Goal: Task Accomplishment & Management: Use online tool/utility

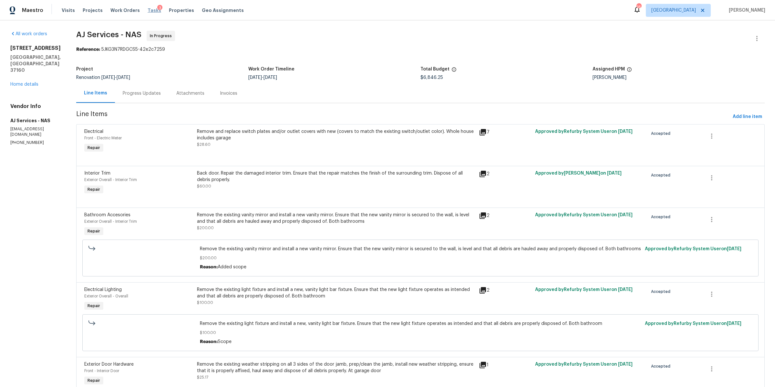
click at [149, 12] on span "Tasks" at bounding box center [155, 10] width 14 height 5
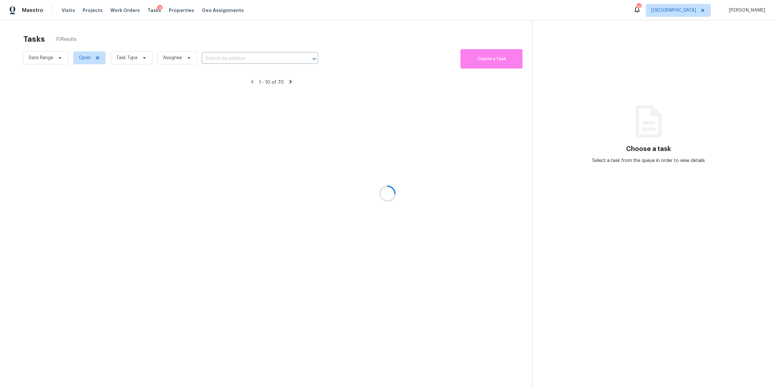
click at [136, 56] on div at bounding box center [387, 193] width 775 height 387
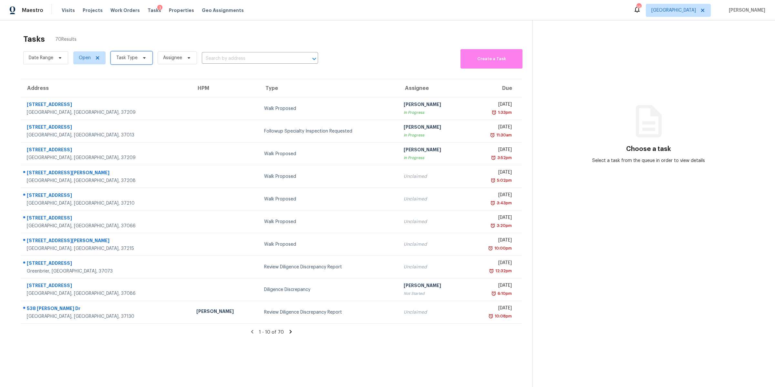
click at [136, 57] on span "Task Type" at bounding box center [126, 58] width 21 height 6
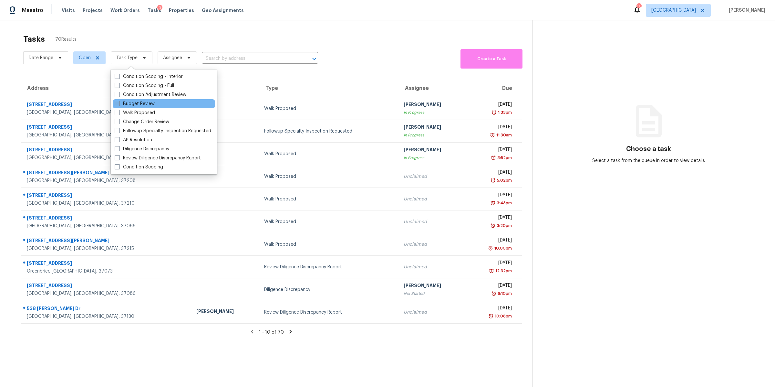
click at [134, 104] on label "Budget Review" at bounding box center [135, 103] width 40 height 6
click at [119, 104] on input "Budget Review" at bounding box center [117, 102] width 4 height 4
checkbox input "true"
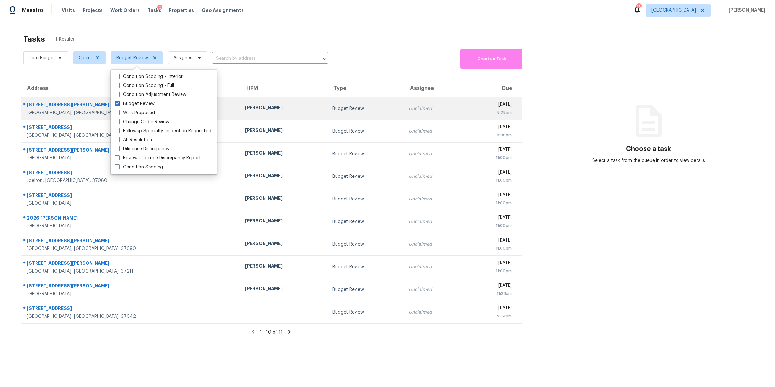
click at [46, 107] on div "1302 Lyndsey Ridge Dr" at bounding box center [131, 105] width 208 height 8
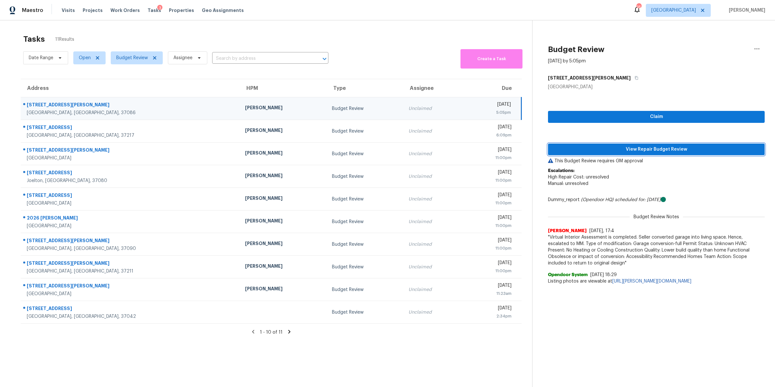
click at [671, 154] on button "View Repair Budget Review" at bounding box center [656, 149] width 217 height 12
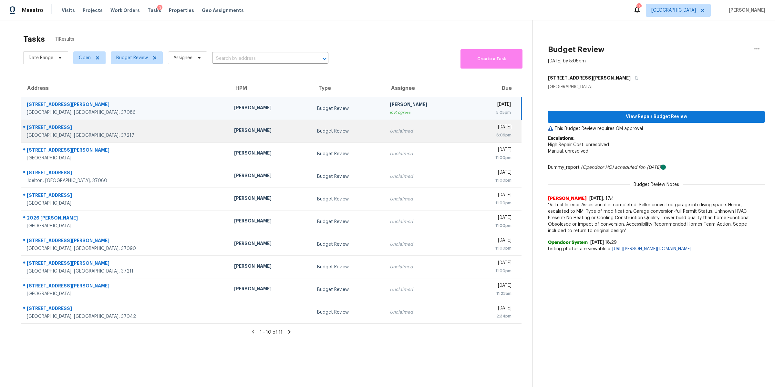
click at [44, 136] on div "Nashville, TN, 37217" at bounding box center [125, 135] width 197 height 6
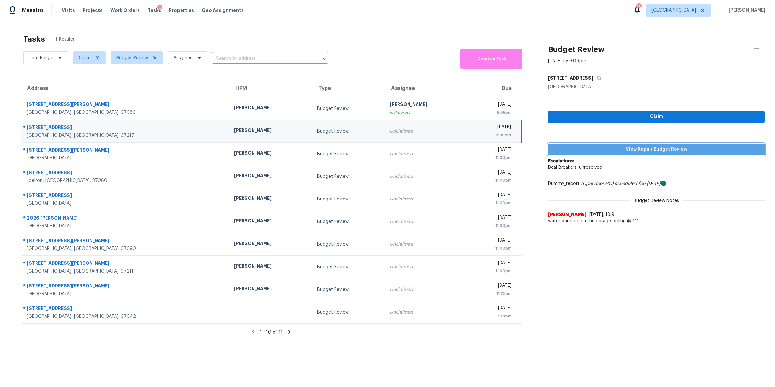
drag, startPoint x: 668, startPoint y: 153, endPoint x: 677, endPoint y: 157, distance: 9.5
click at [668, 153] on button "View Repair Budget Review" at bounding box center [656, 149] width 217 height 12
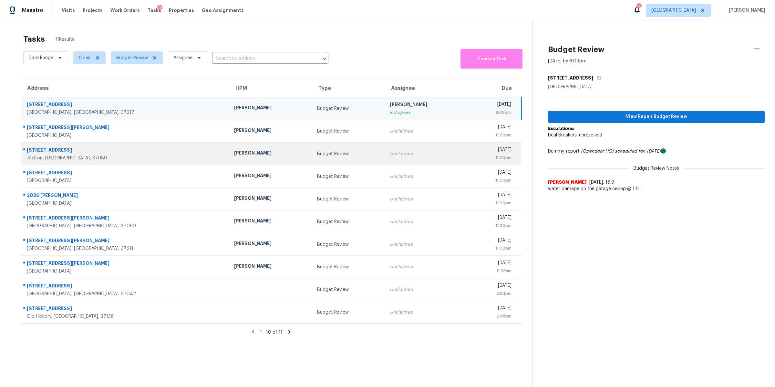
click at [47, 150] on div "1012 Morriswood Ct" at bounding box center [125, 151] width 197 height 8
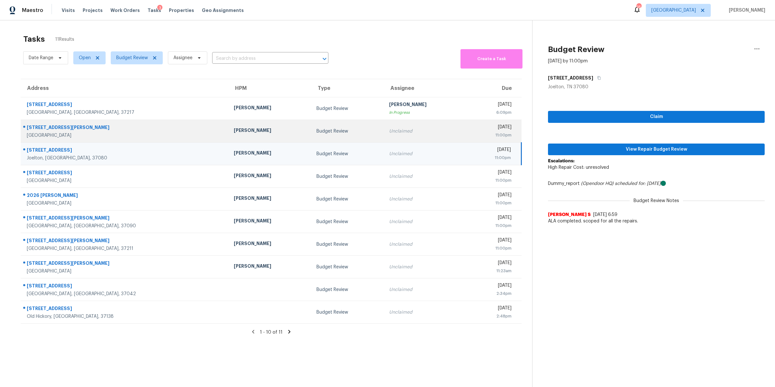
click at [45, 131] on div "272 Thorpe Dr" at bounding box center [125, 128] width 197 height 8
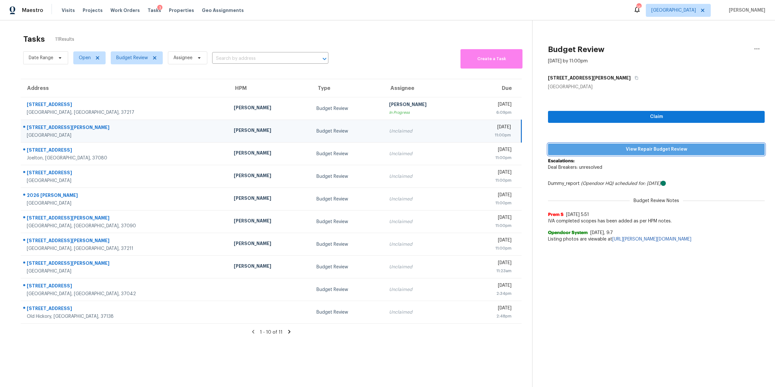
click at [743, 146] on span "View Repair Budget Review" at bounding box center [656, 149] width 206 height 8
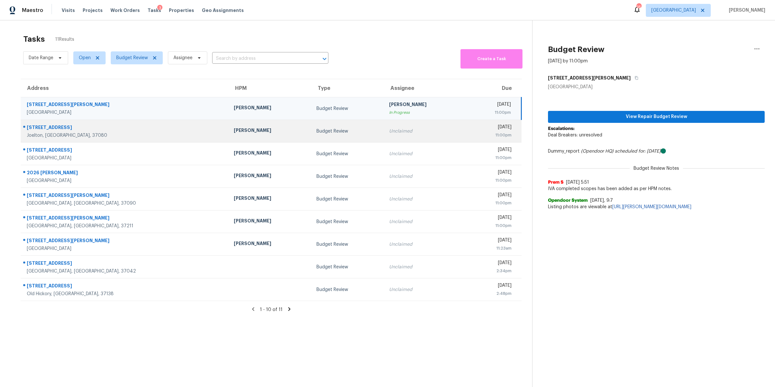
click at [40, 136] on div "Joelton, TN, 37080" at bounding box center [125, 135] width 197 height 6
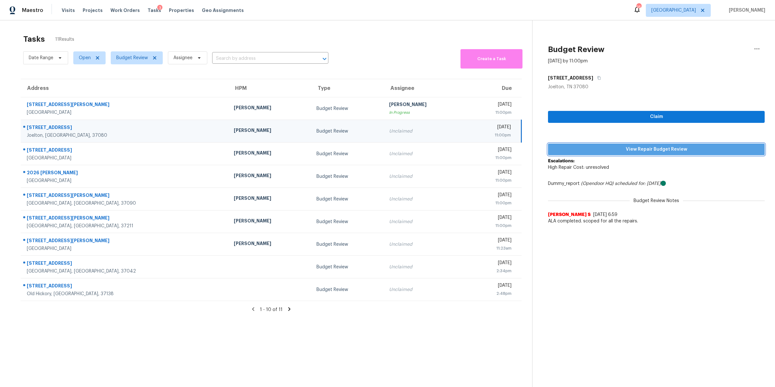
click at [662, 152] on span "View Repair Budget Review" at bounding box center [656, 149] width 206 height 8
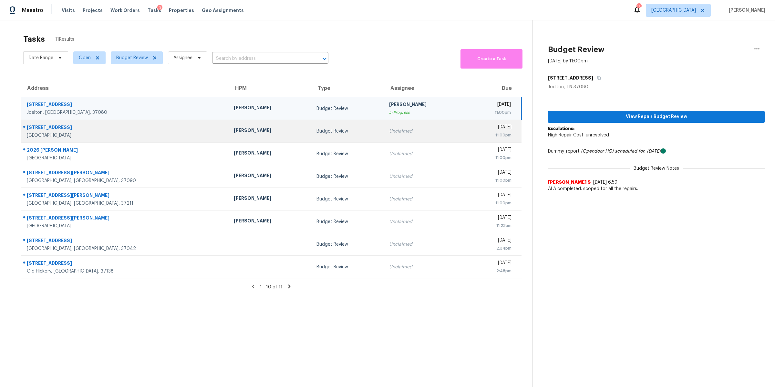
click at [37, 125] on div "1837 Twin Rivers Rd" at bounding box center [125, 128] width 197 height 8
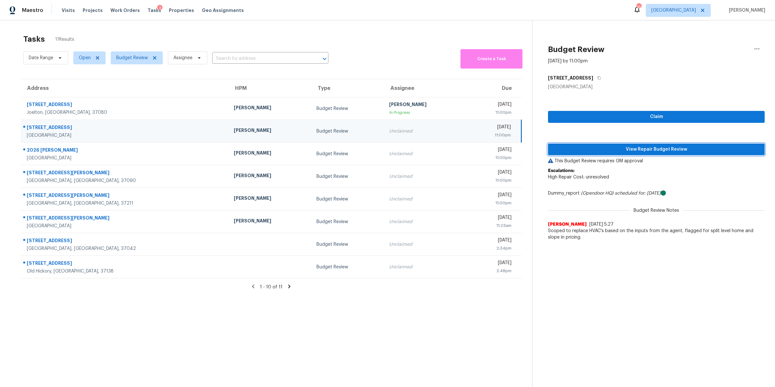
click at [692, 148] on span "View Repair Budget Review" at bounding box center [656, 149] width 206 height 8
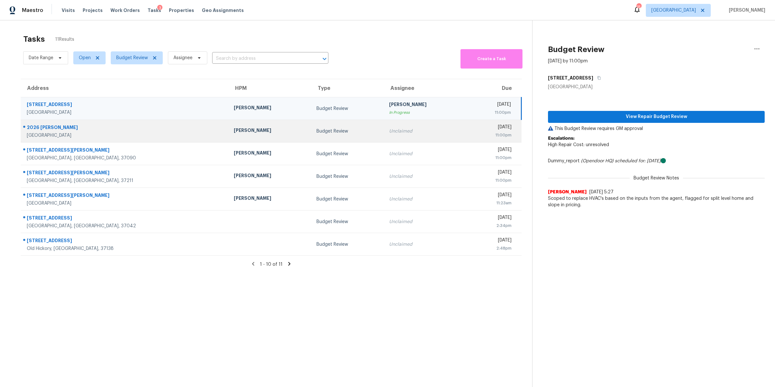
click at [51, 131] on div "2026 Lequire Ln" at bounding box center [125, 128] width 197 height 8
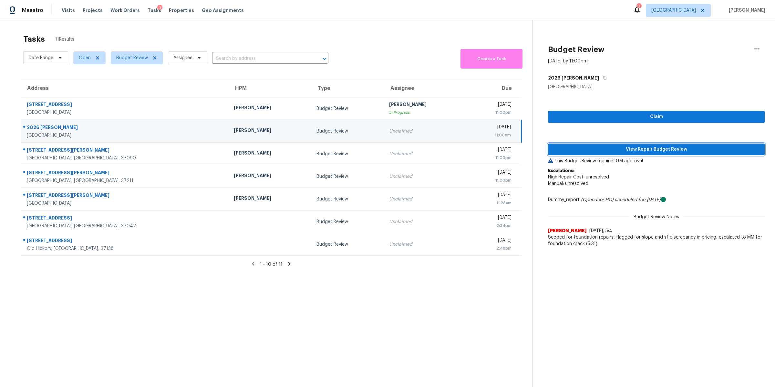
click at [615, 147] on span "View Repair Budget Review" at bounding box center [656, 149] width 206 height 8
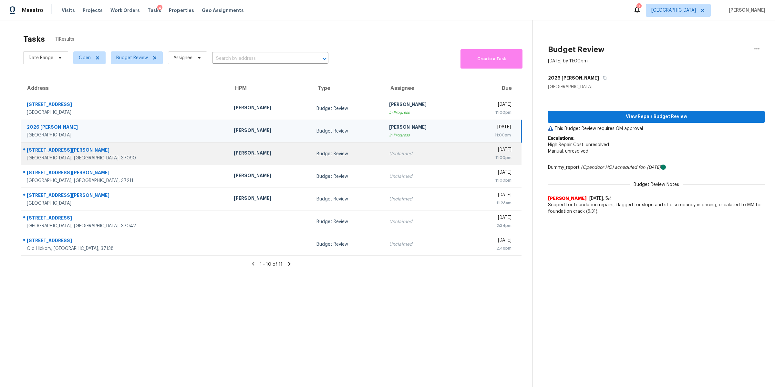
click at [33, 152] on div "137 Sara Cir" at bounding box center [125, 151] width 197 height 8
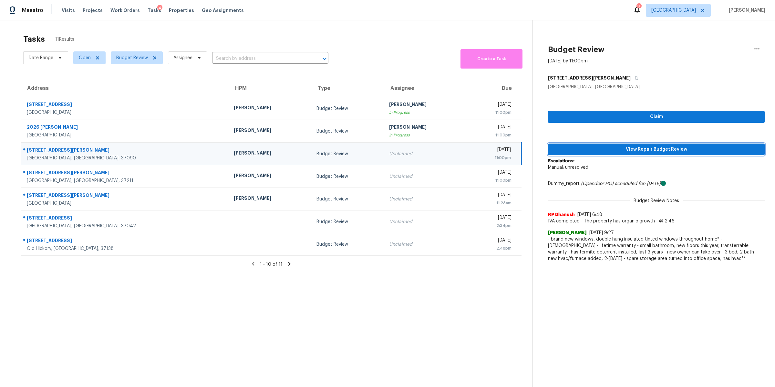
click at [653, 144] on button "View Repair Budget Review" at bounding box center [656, 149] width 217 height 12
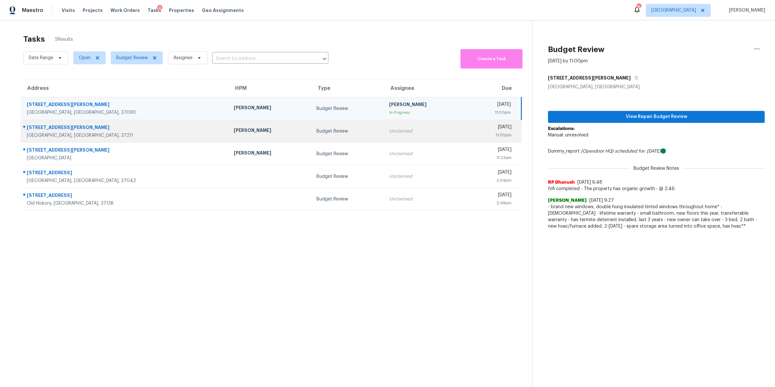
click at [67, 127] on div "509 Harding Pl" at bounding box center [125, 128] width 197 height 8
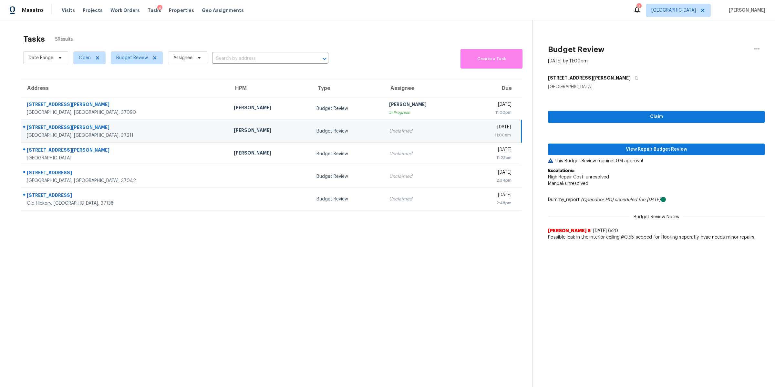
click at [692, 142] on div "Claim View Repair Budget Review This Budget Review requires GM approval Escalat…" at bounding box center [656, 166] width 217 height 153
click at [722, 149] on span "View Repair Budget Review" at bounding box center [656, 149] width 206 height 8
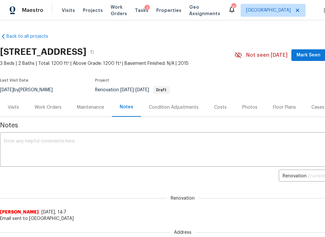
scroll to position [186, 0]
